Goal: Information Seeking & Learning: Learn about a topic

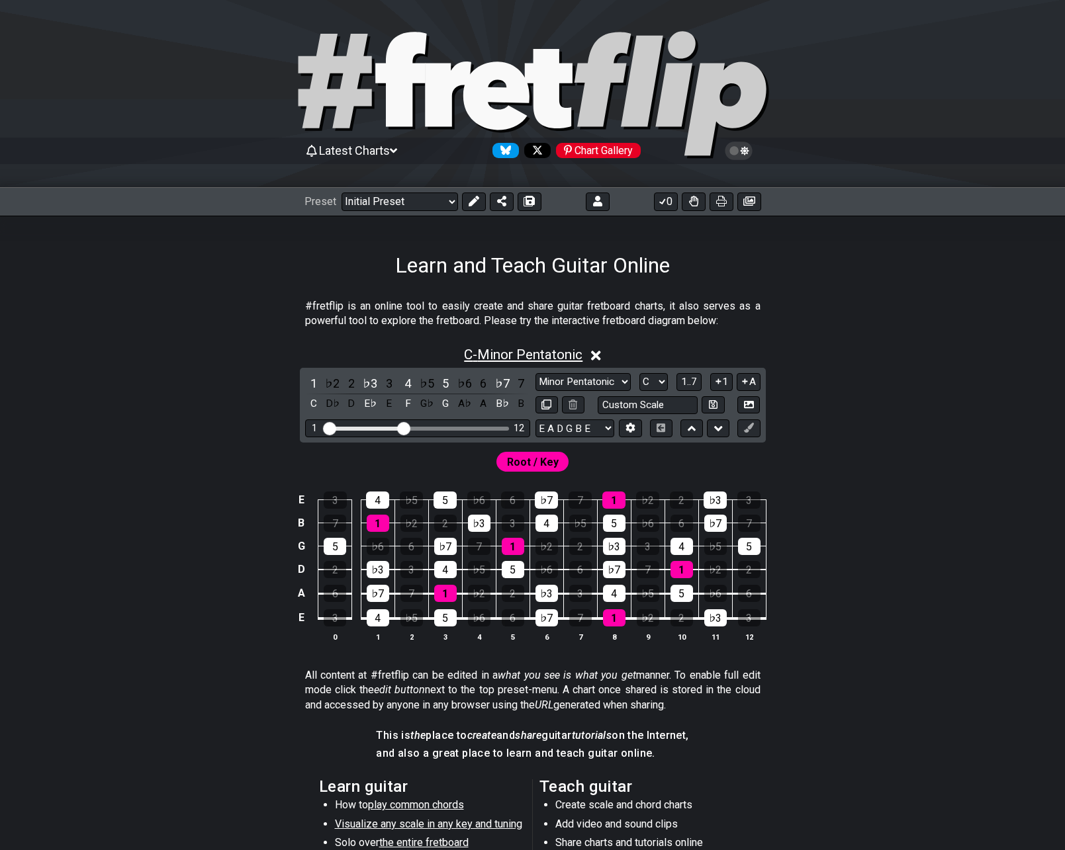
click at [533, 357] on span "C - Minor Pentatonic" at bounding box center [523, 355] width 118 height 16
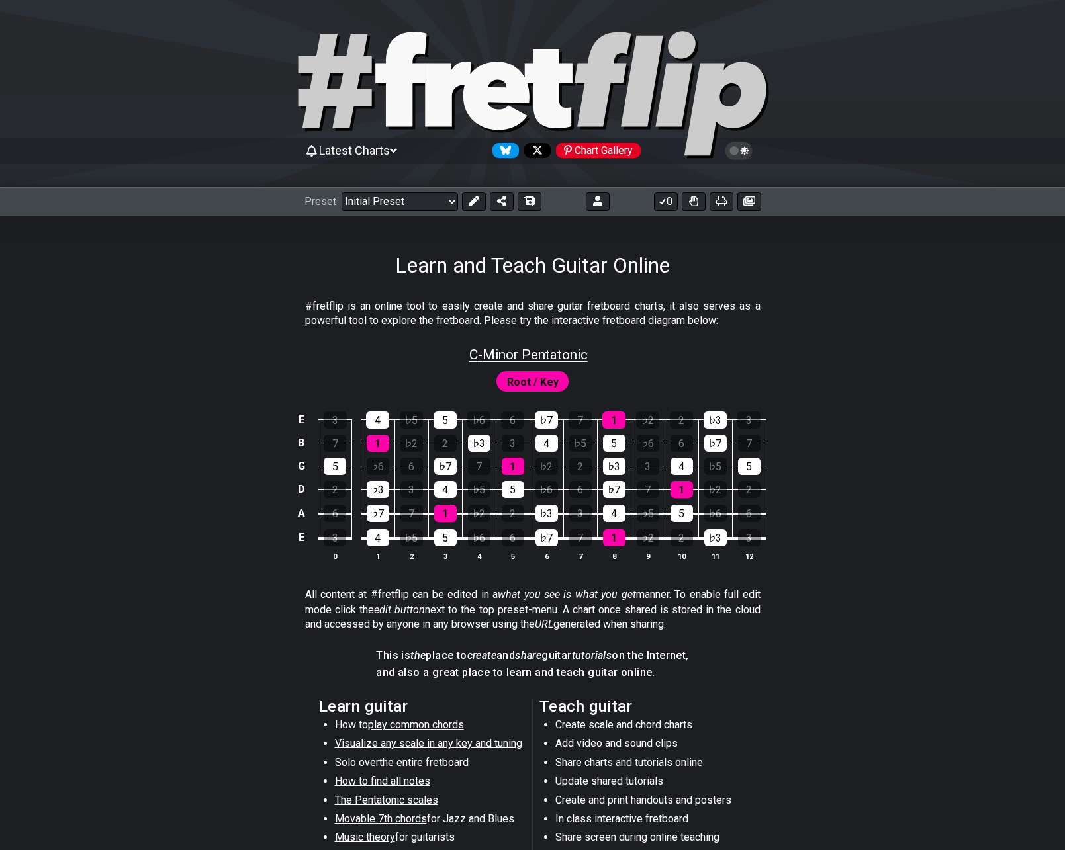
click at [510, 351] on span "C - Minor Pentatonic" at bounding box center [528, 355] width 118 height 16
select select "C"
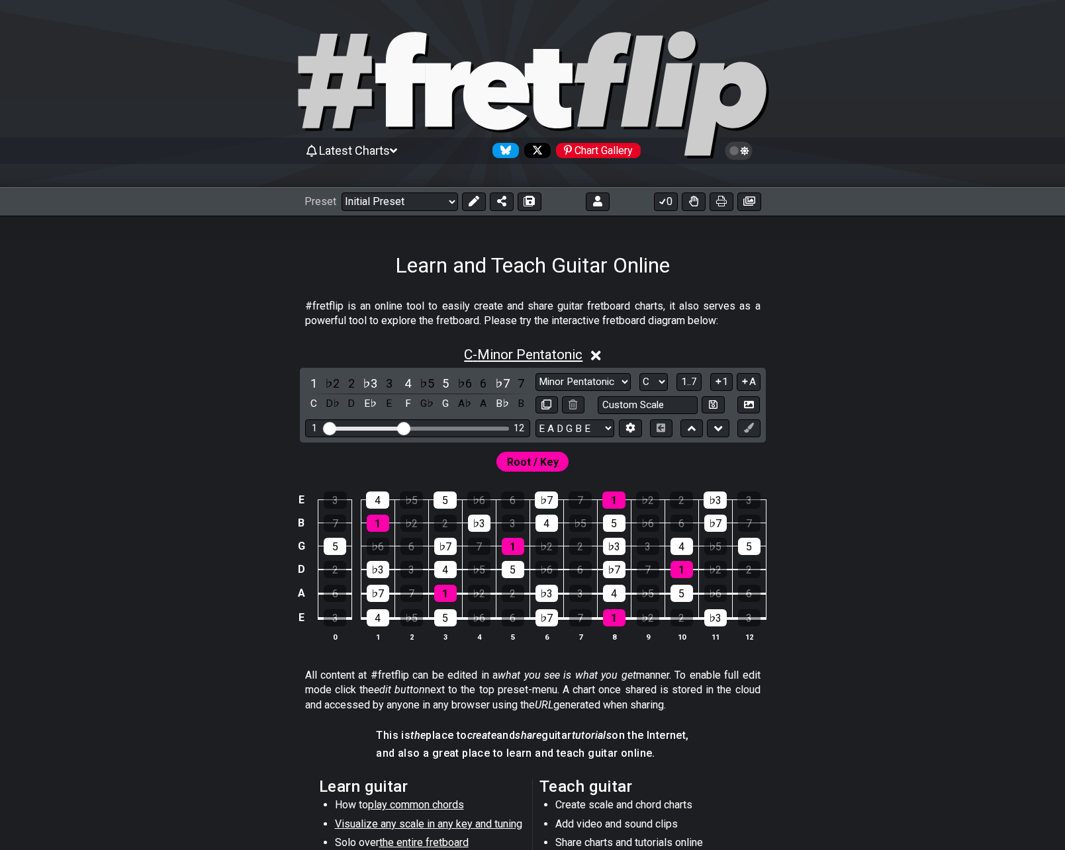
click at [556, 354] on span "C - Minor Pentatonic" at bounding box center [523, 355] width 118 height 16
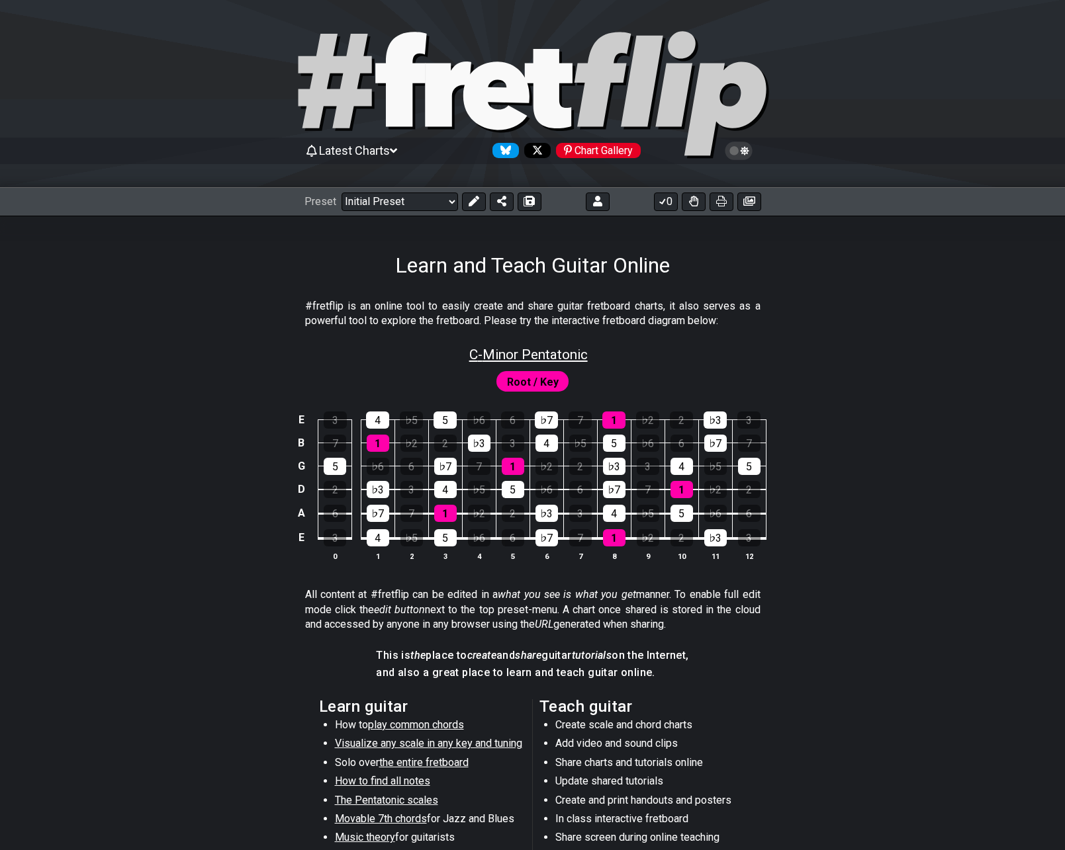
click at [488, 358] on span "C - Minor Pentatonic" at bounding box center [528, 355] width 118 height 16
select select "C"
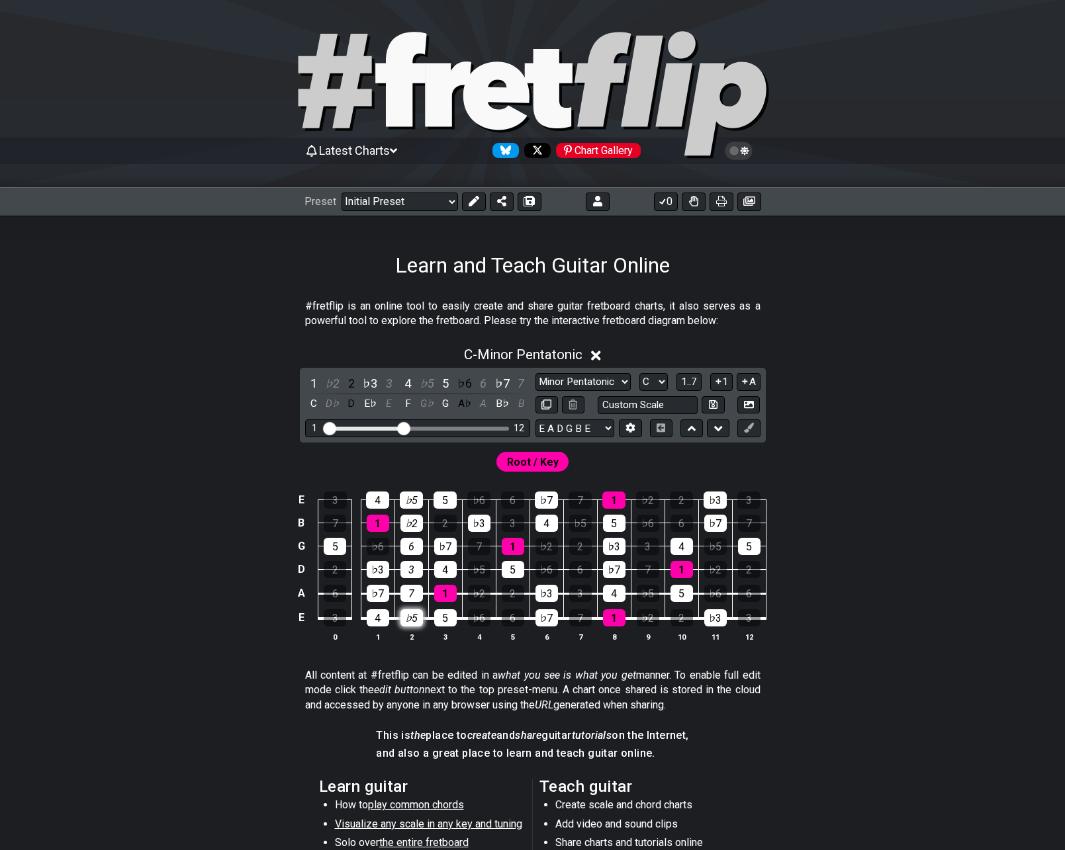
drag, startPoint x: 410, startPoint y: 506, endPoint x: 406, endPoint y: 623, distance: 117.2
click at [406, 623] on tbody "E 3 4 ♭5 5 ♭6 6 ♭7 7 1 ♭2 2 ♭3 3 B 7 1 ♭2 2 ♭3 3 4 ♭5 5 ♭6 6 ♭7 7 G 5 ♭6 6 ♭7 7…" at bounding box center [529, 555] width 472 height 156
drag, startPoint x: 409, startPoint y: 499, endPoint x: 411, endPoint y: 623, distance: 124.4
click at [411, 623] on tbody "E 3 4 ♭5 5 ♭6 6 ♭7 7 1 ♭2 2 ♭3 3 B 7 1 ♭2 2 ♭3 3 4 ♭5 5 ♭6 6 ♭7 7 G 5 ♭6 6 ♭7 7…" at bounding box center [529, 555] width 472 height 156
click at [723, 385] on button "1" at bounding box center [721, 382] width 22 height 18
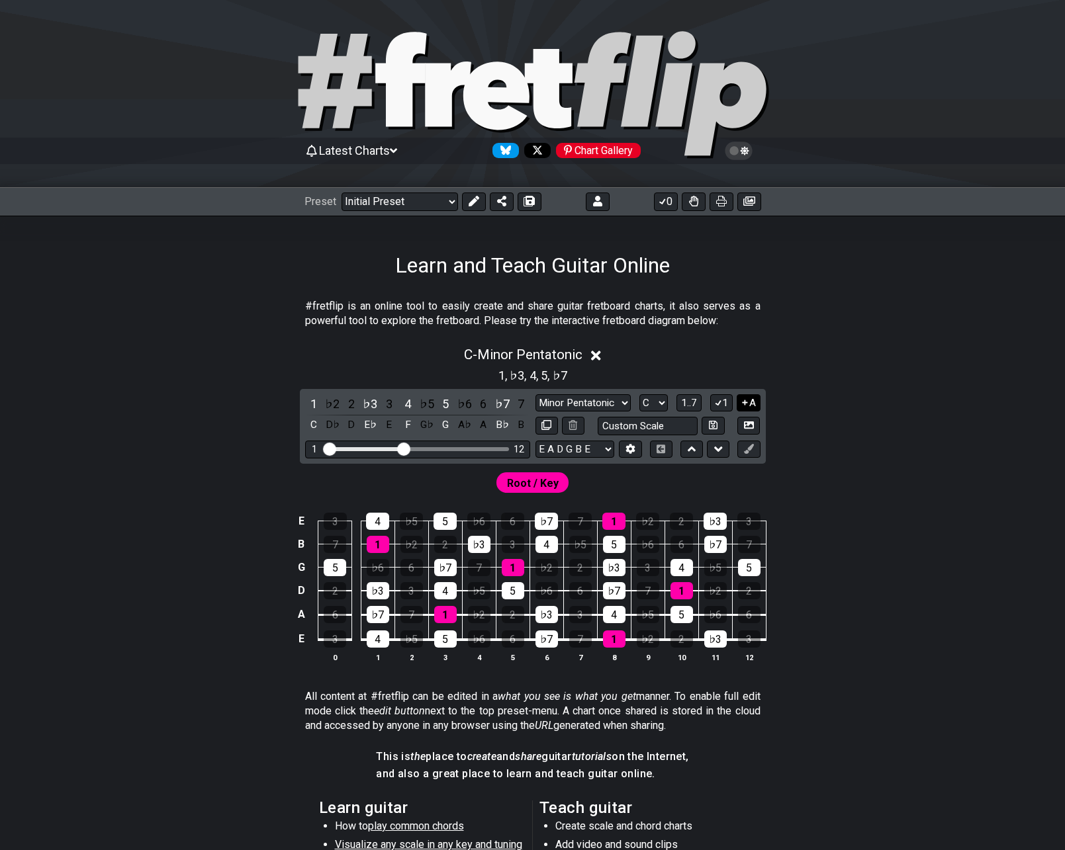
click at [740, 398] on icon at bounding box center [745, 403] width 13 height 10
click at [543, 356] on span "C - Minor Pentatonic" at bounding box center [523, 355] width 118 height 16
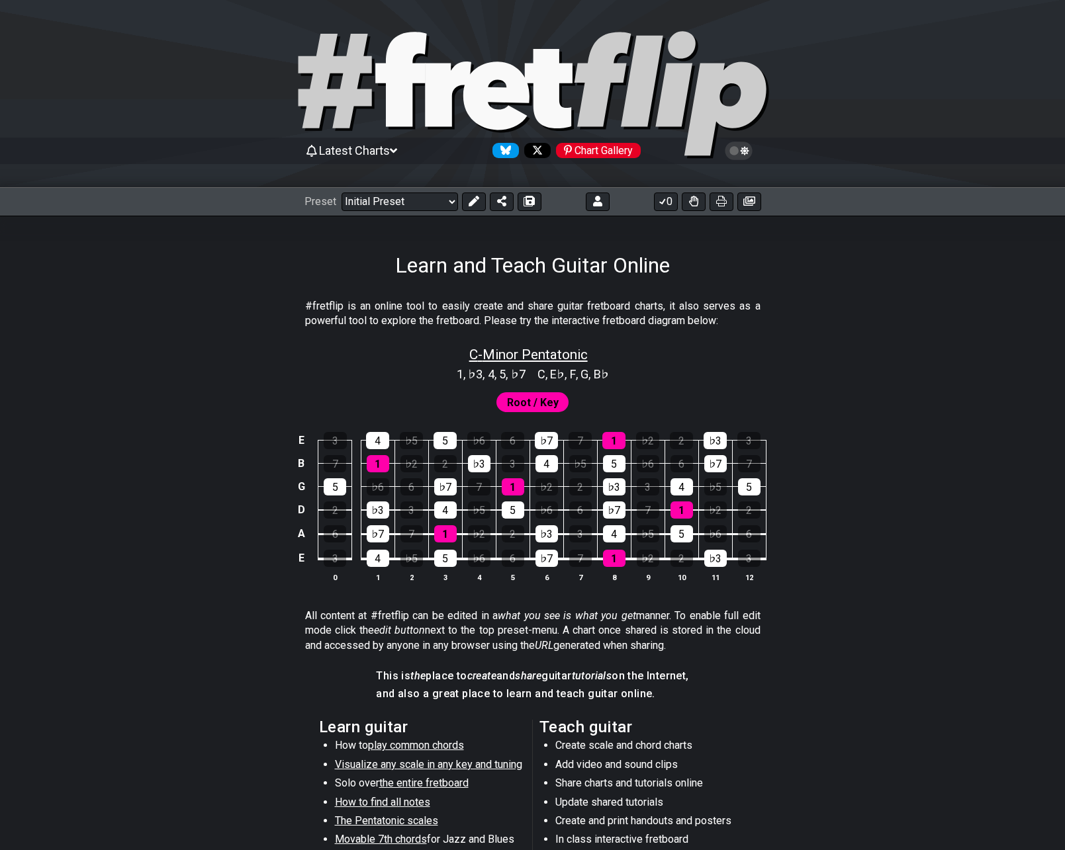
click at [491, 352] on span "C - Minor Pentatonic" at bounding box center [528, 355] width 118 height 16
select select "C"
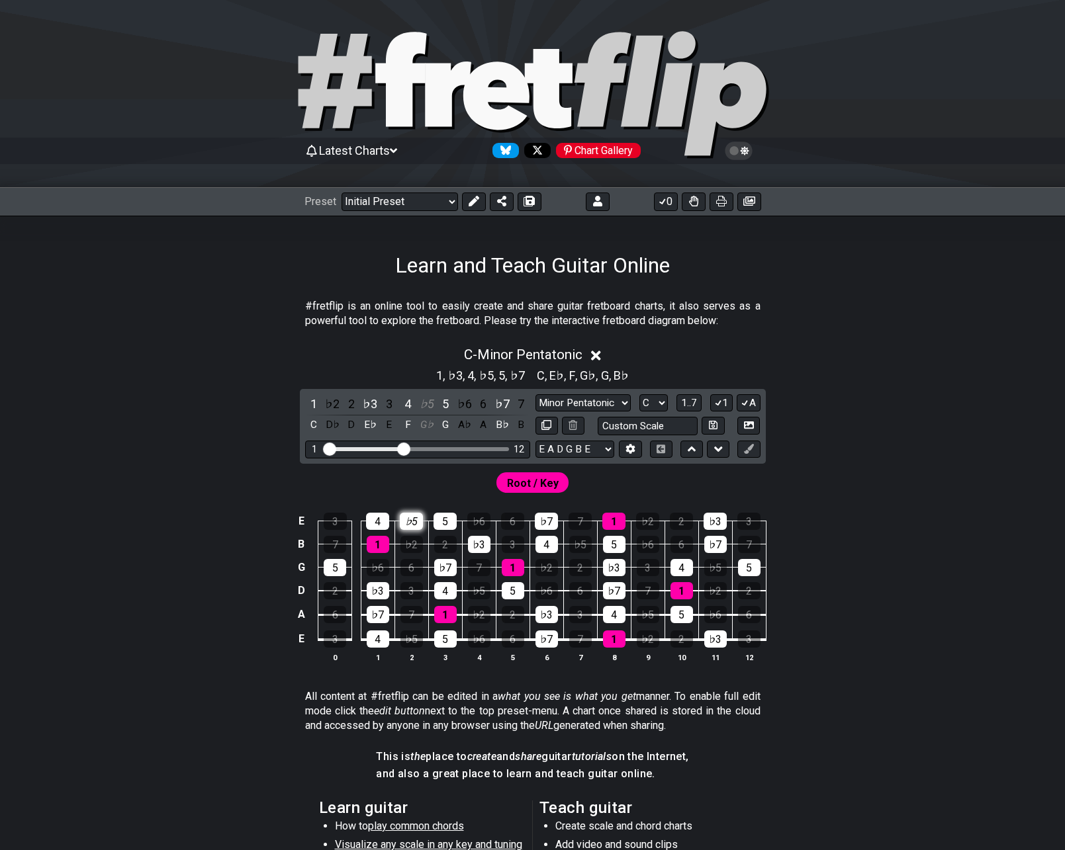
click at [418, 526] on div "♭5" at bounding box center [411, 521] width 23 height 17
click at [408, 546] on div "♭2" at bounding box center [411, 544] width 22 height 17
click at [492, 351] on span "C - Minor Pentatonic" at bounding box center [523, 355] width 118 height 16
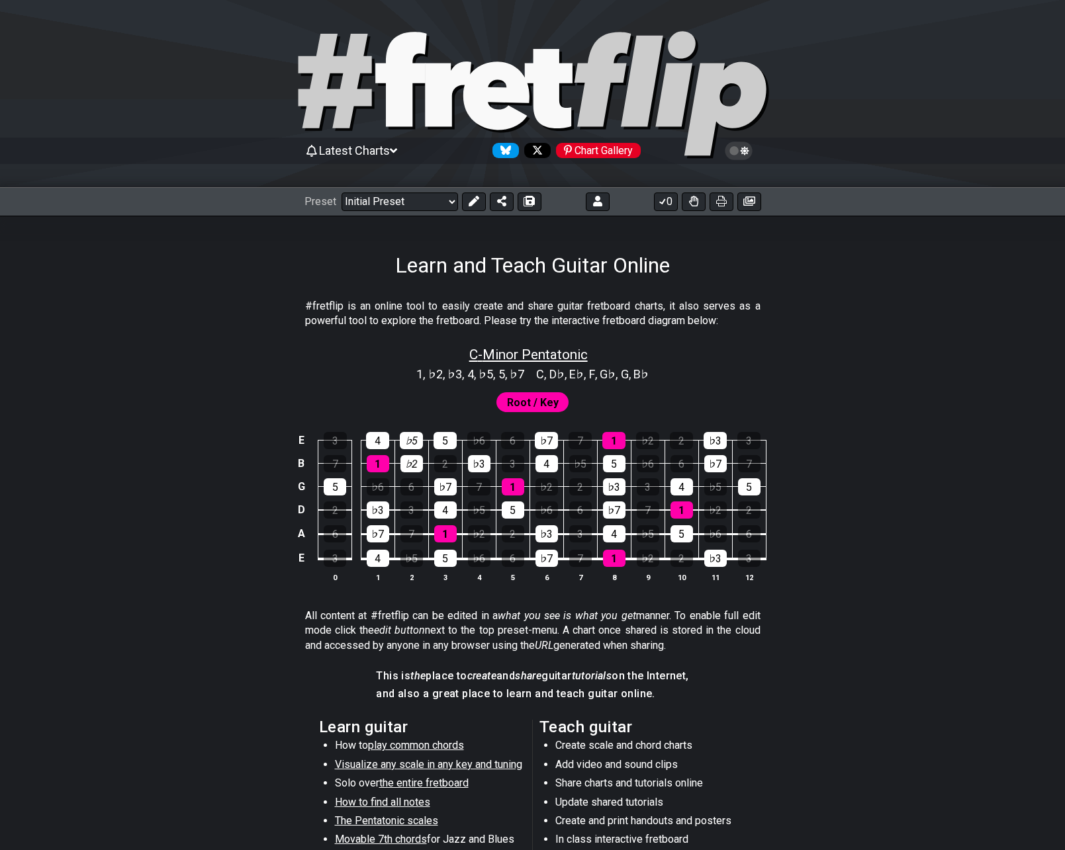
click at [529, 357] on span "C - Minor Pentatonic" at bounding box center [528, 355] width 118 height 16
select select "C"
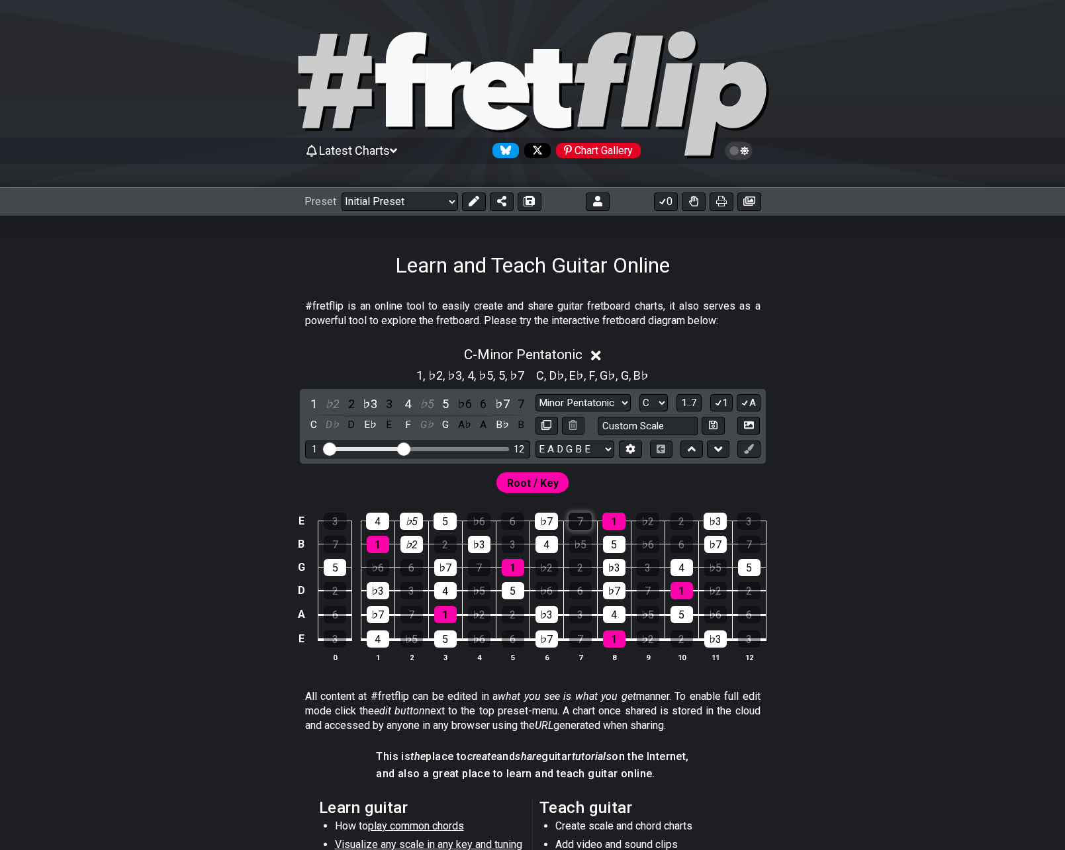
click at [586, 527] on div "7" at bounding box center [579, 521] width 23 height 17
click at [582, 549] on div "♭5" at bounding box center [580, 544] width 22 height 17
click at [578, 569] on div "2" at bounding box center [580, 567] width 22 height 17
click at [731, 152] on icon at bounding box center [733, 150] width 9 height 9
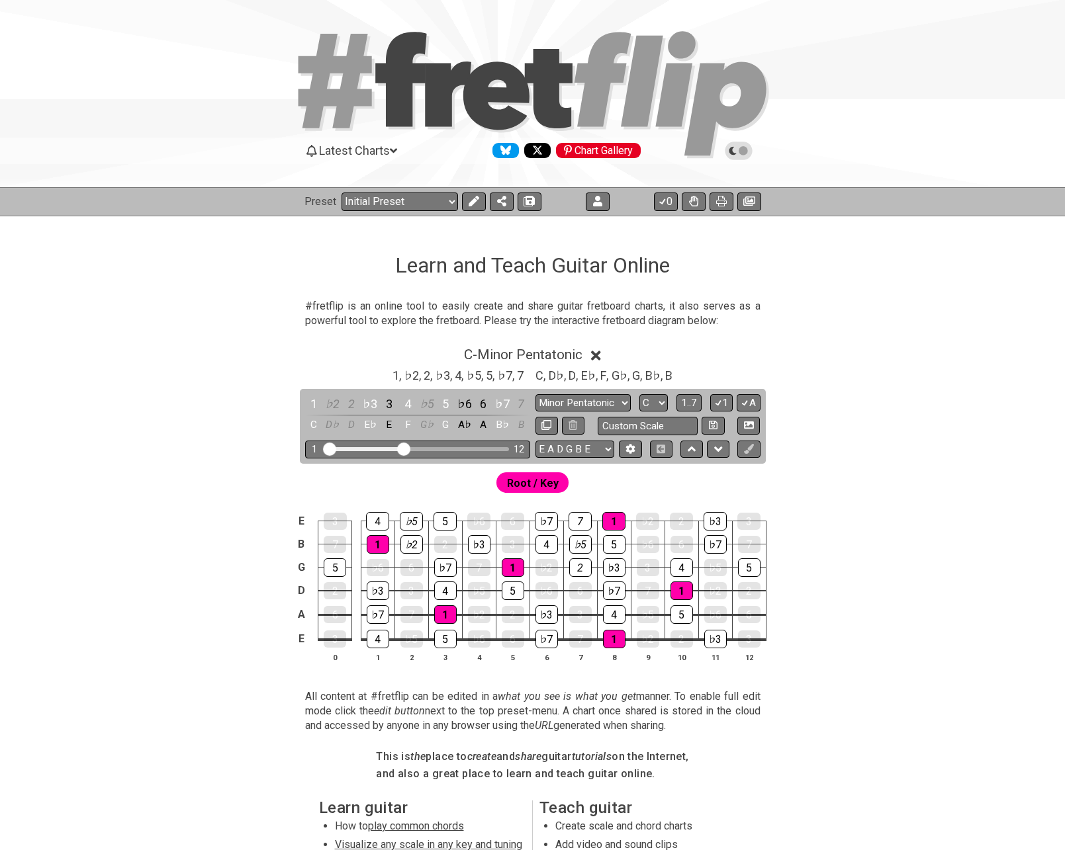
click at [731, 152] on icon at bounding box center [732, 151] width 7 height 8
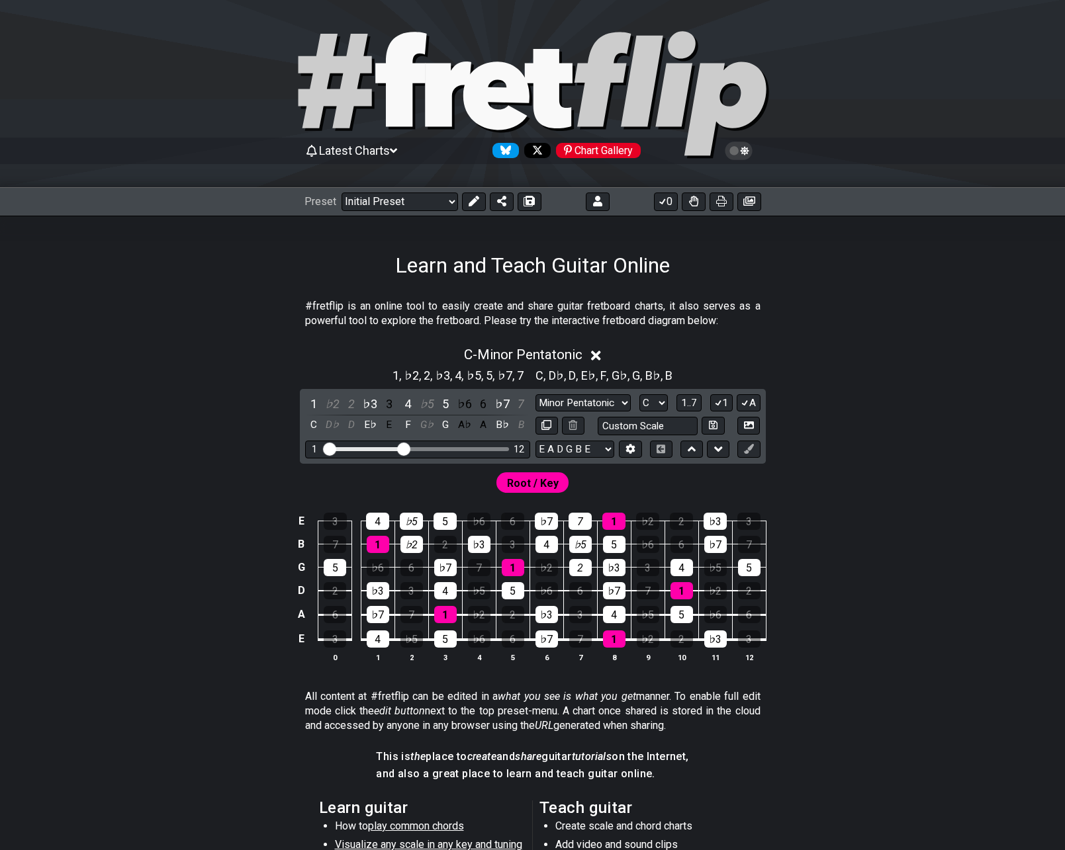
click at [374, 154] on span "Latest Charts" at bounding box center [354, 151] width 71 height 14
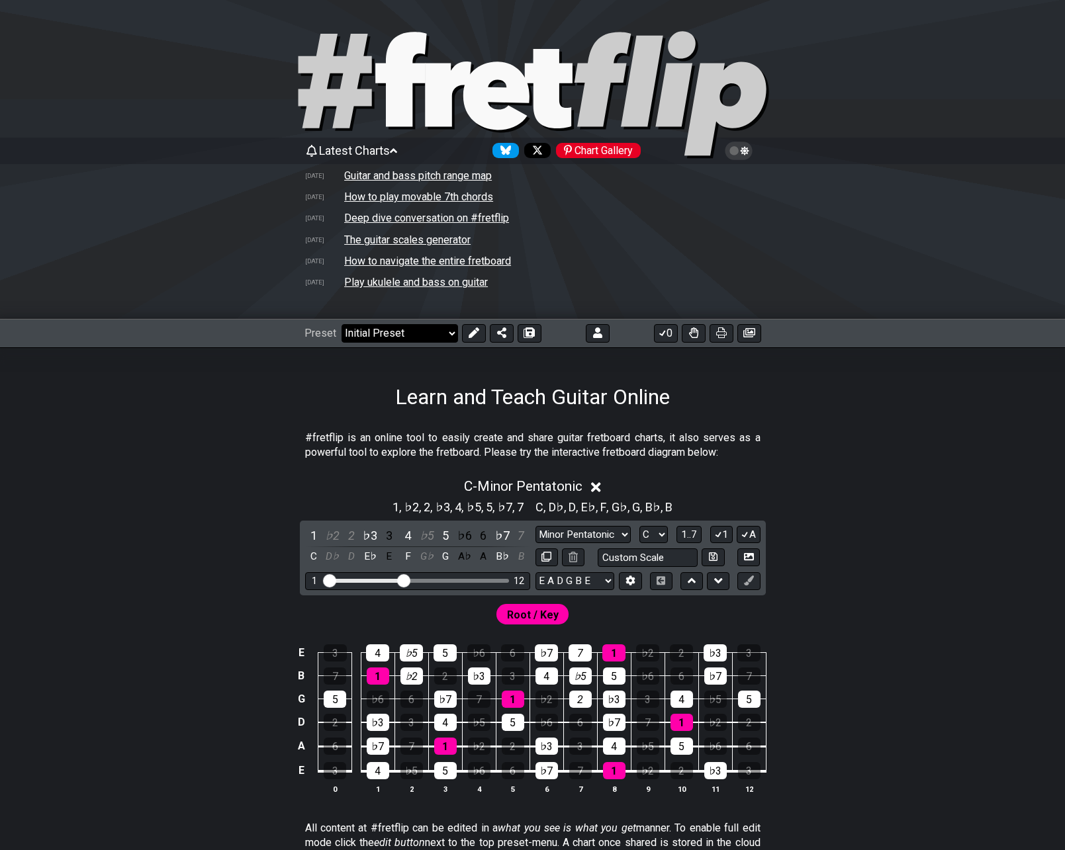
click at [369, 328] on div "Preset Welcome to #fretflip! Initial Preset Custom Preset 2 string patterns to …" at bounding box center [532, 333] width 1065 height 29
click at [369, 334] on select "Welcome to #fretflip! Initial Preset Custom Preset 2 string patterns to connect…" at bounding box center [399, 333] width 116 height 19
click at [341, 324] on select "Welcome to #fretflip! Initial Preset Custom Preset 2 string patterns to connect…" at bounding box center [399, 333] width 116 height 19
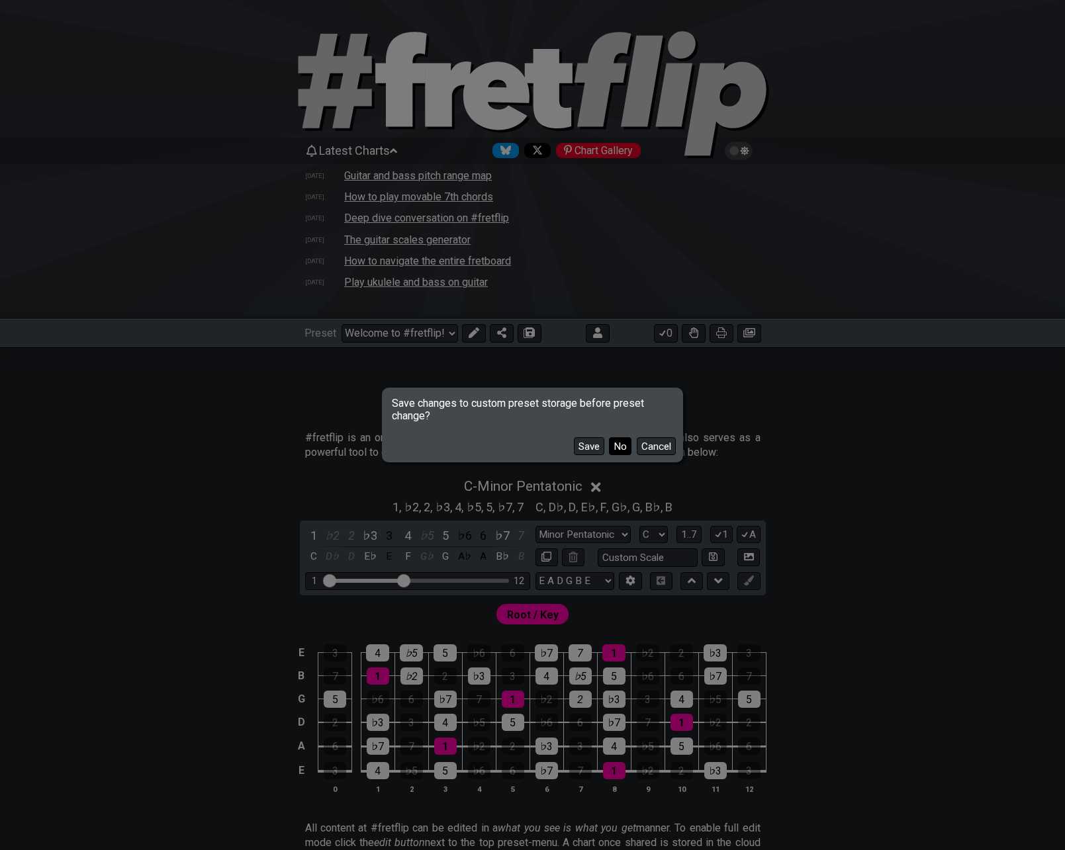
click at [618, 449] on button "No" at bounding box center [620, 446] width 22 height 18
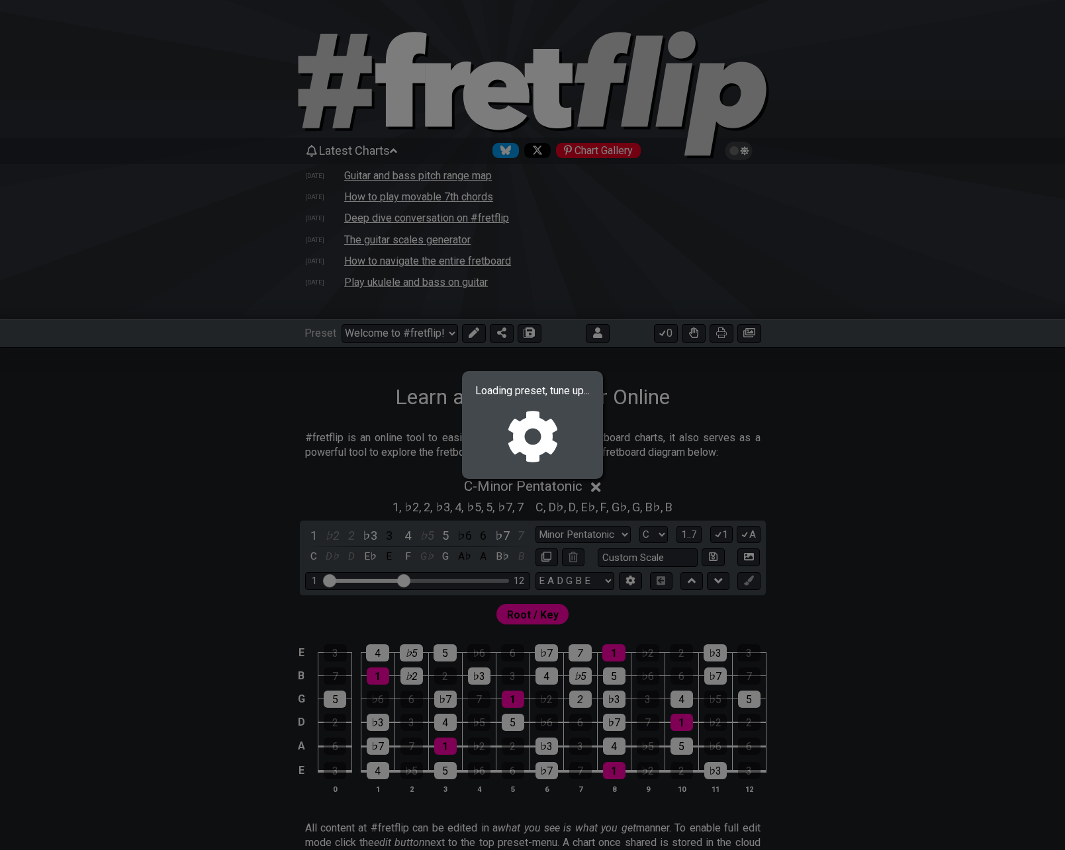
select select "/022660219276"
select select "Bebop Major"
select select "C"
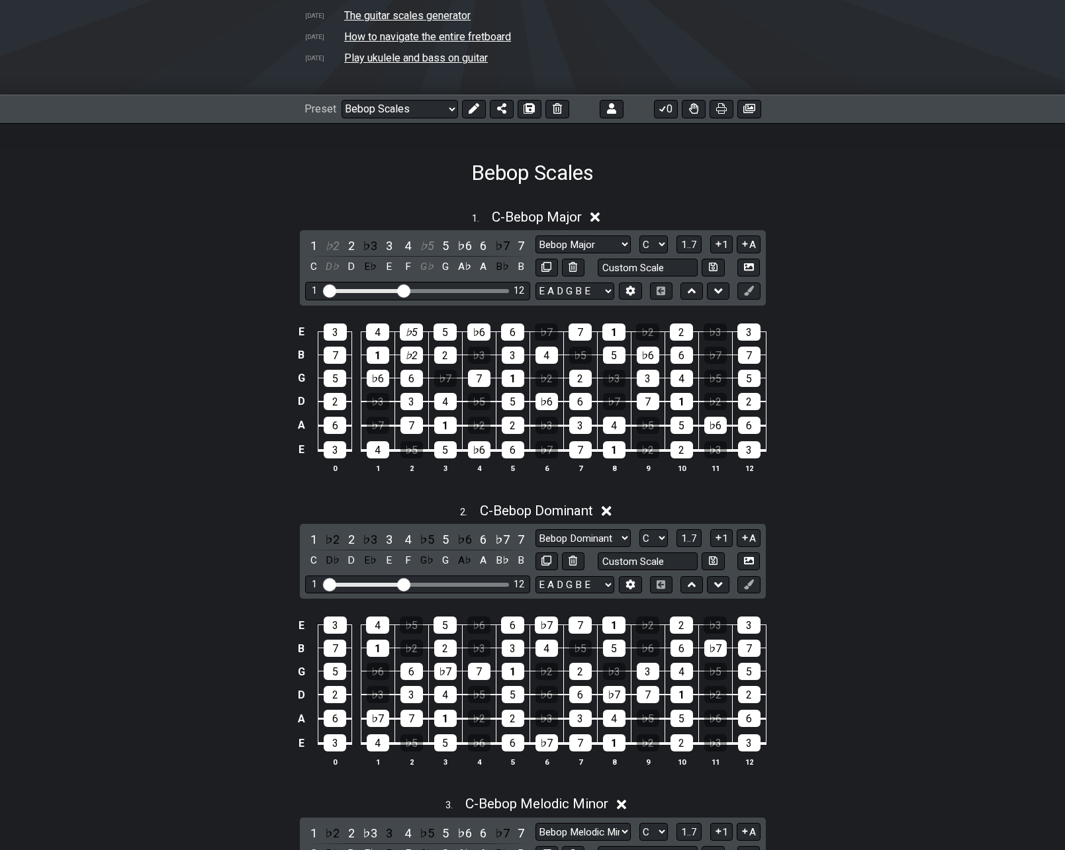
scroll to position [66, 0]
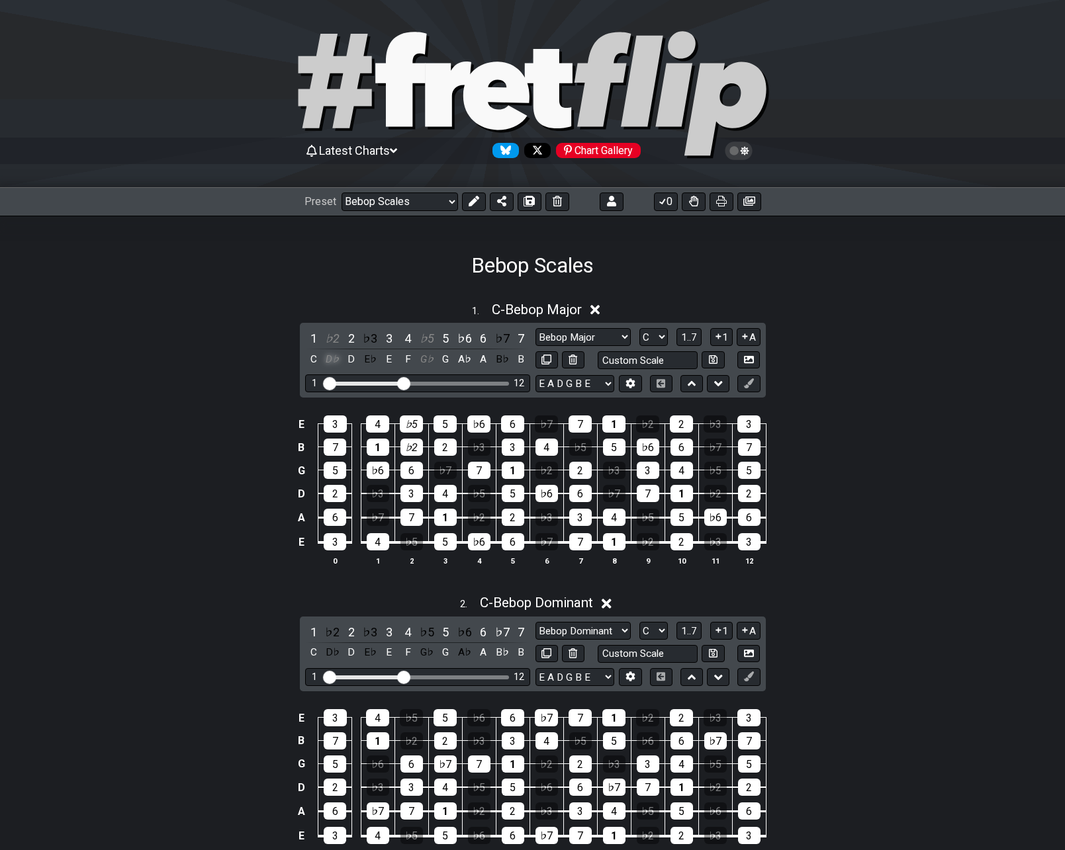
click at [330, 361] on div "D♭" at bounding box center [332, 360] width 17 height 18
click at [334, 338] on div "♭2" at bounding box center [332, 339] width 17 height 18
click at [335, 338] on div "♯1" at bounding box center [332, 339] width 17 height 18
click at [335, 337] on div "♯1" at bounding box center [332, 339] width 17 height 18
click at [429, 341] on div "♭5" at bounding box center [426, 339] width 17 height 18
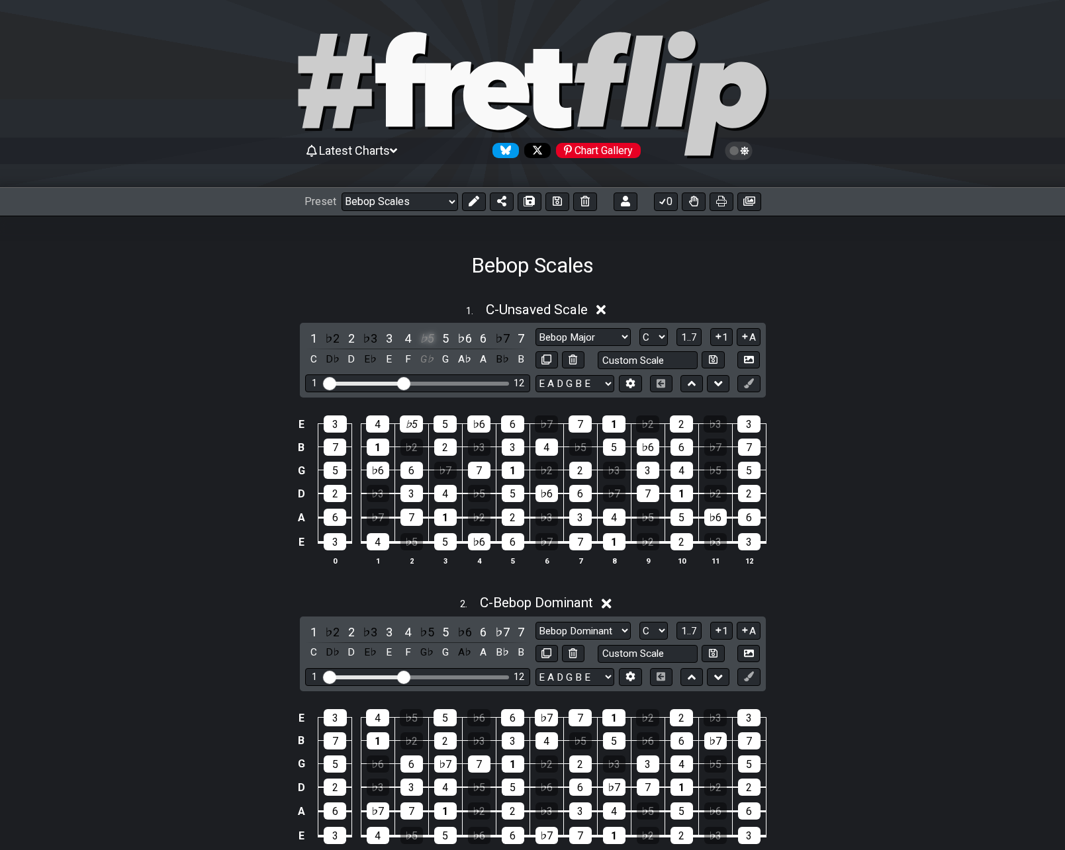
click at [429, 341] on div "♭5" at bounding box center [426, 339] width 17 height 18
click at [428, 341] on div "♯4" at bounding box center [426, 339] width 17 height 18
click at [427, 339] on div "♯4" at bounding box center [426, 339] width 17 height 18
click at [557, 204] on icon at bounding box center [557, 201] width 9 height 11
click at [664, 208] on button "0" at bounding box center [666, 202] width 24 height 19
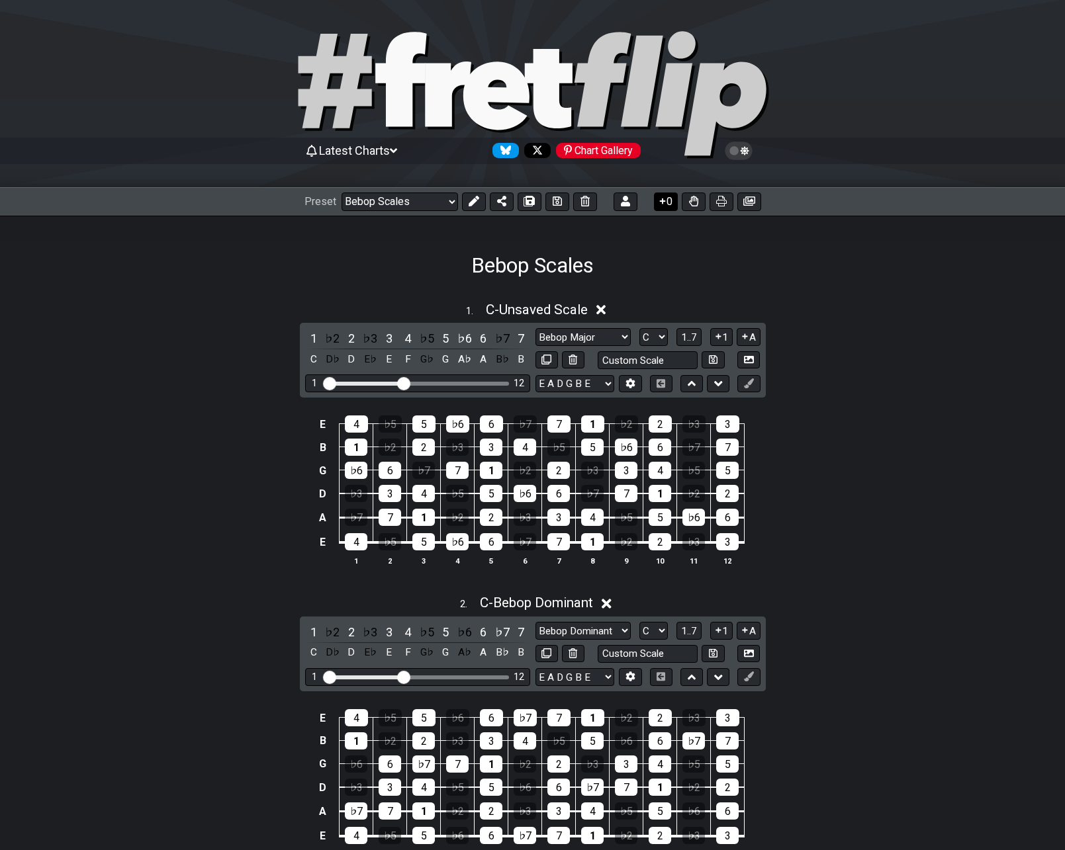
click at [672, 202] on button "0" at bounding box center [666, 202] width 24 height 19
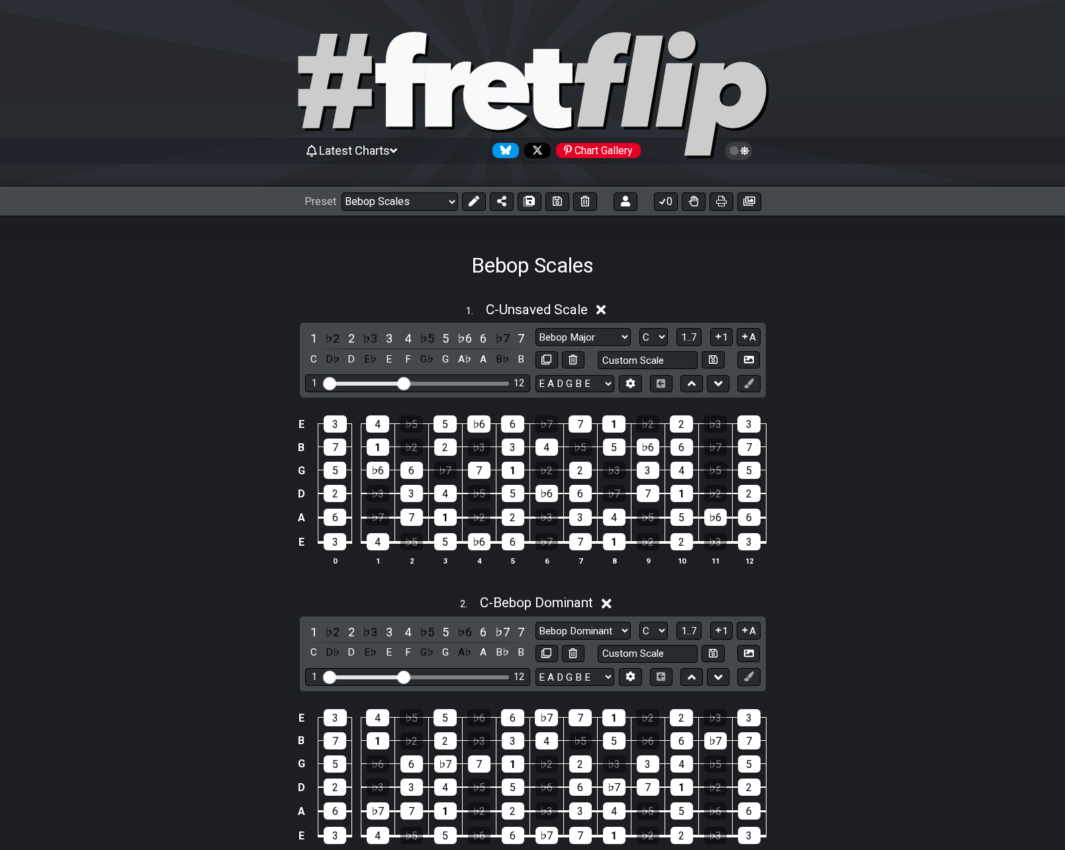
click at [394, 108] on icon at bounding box center [400, 79] width 51 height 95
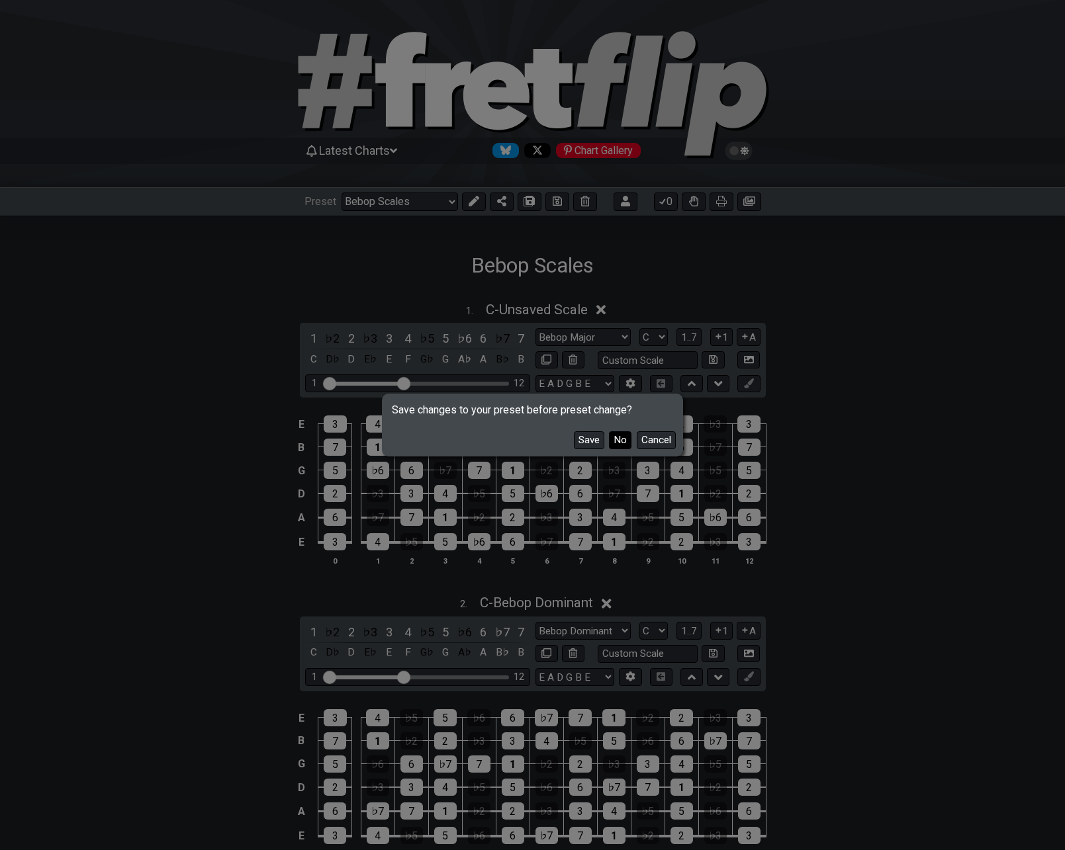
click at [619, 439] on button "No" at bounding box center [620, 440] width 22 height 18
select select "/welcome"
select select "Minor Pentatonic"
